Goal: Task Accomplishment & Management: Complete application form

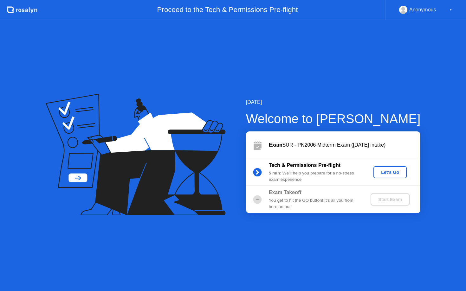
click at [392, 172] on div "Let's Go" at bounding box center [390, 172] width 28 height 5
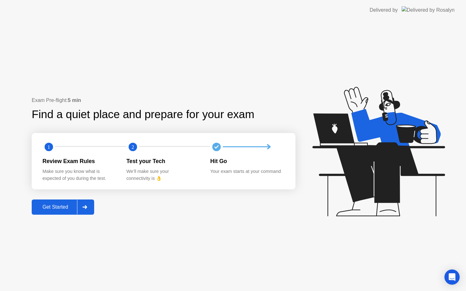
click at [61, 214] on button "Get Started" at bounding box center [63, 207] width 62 height 15
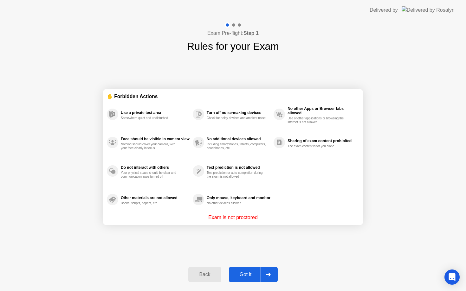
click at [245, 272] on div "Got it" at bounding box center [246, 275] width 30 height 6
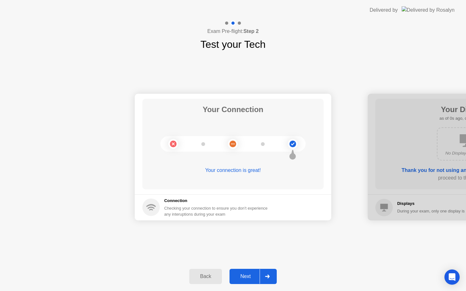
click at [248, 278] on div "Next" at bounding box center [245, 277] width 28 height 6
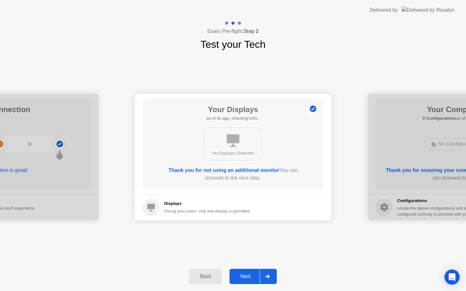
click at [248, 278] on div "Next" at bounding box center [245, 277] width 28 height 6
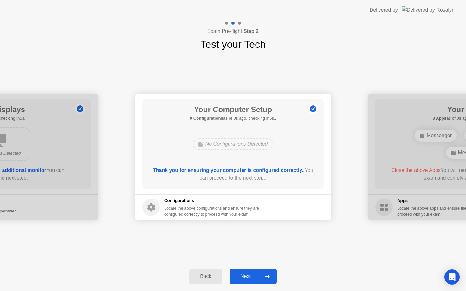
click at [248, 278] on div "Next" at bounding box center [245, 277] width 28 height 6
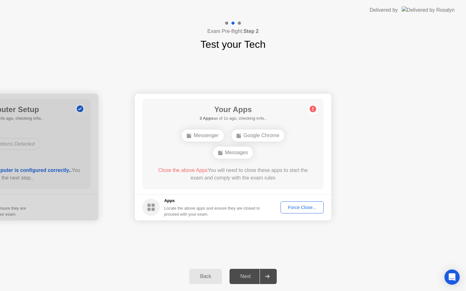
click at [301, 206] on div "Force Close..." at bounding box center [302, 207] width 39 height 5
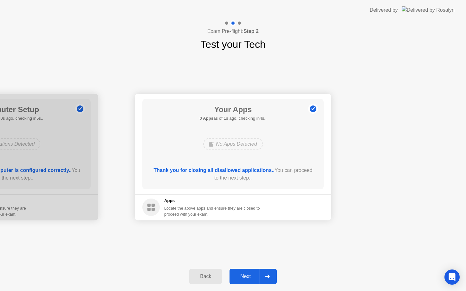
click at [249, 275] on div "Next" at bounding box center [245, 277] width 28 height 6
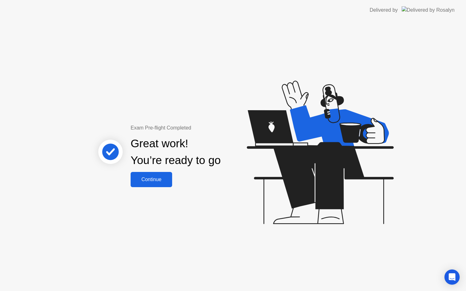
click at [156, 186] on button "Continue" at bounding box center [152, 179] width 42 height 15
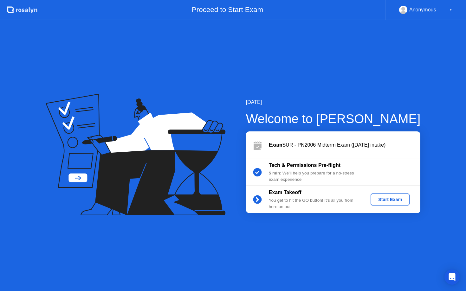
click at [389, 199] on div "Start Exam" at bounding box center [390, 199] width 34 height 5
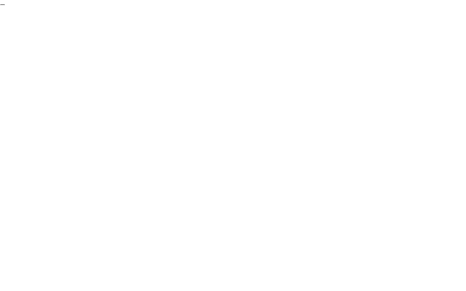
click div "End Proctoring Session"
